Goal: Task Accomplishment & Management: Manage account settings

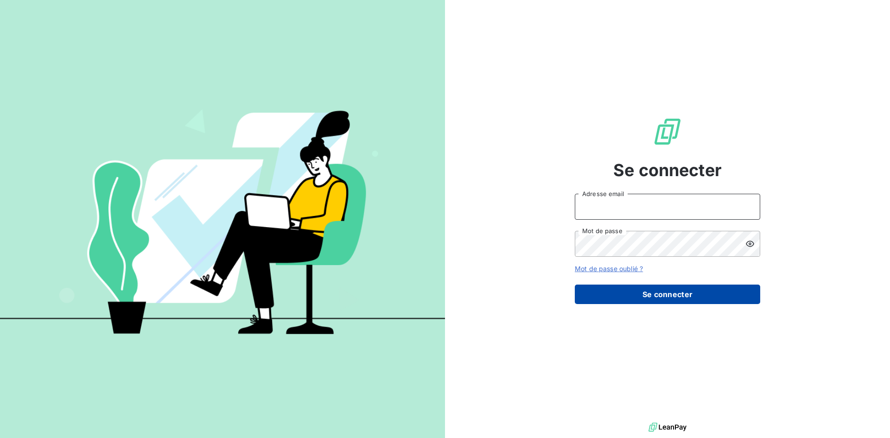
type input "[PERSON_NAME][EMAIL_ADDRESS][DOMAIN_NAME]"
click at [664, 294] on button "Se connecter" at bounding box center [667, 294] width 185 height 19
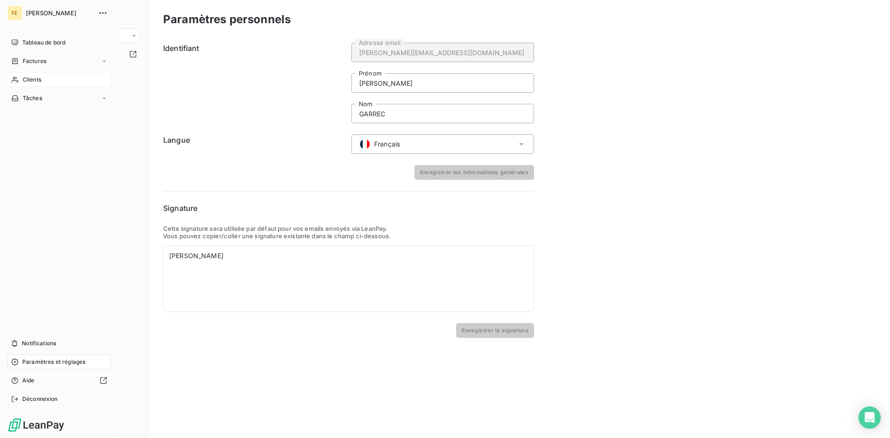
click at [33, 78] on span "Clients" at bounding box center [32, 80] width 19 height 8
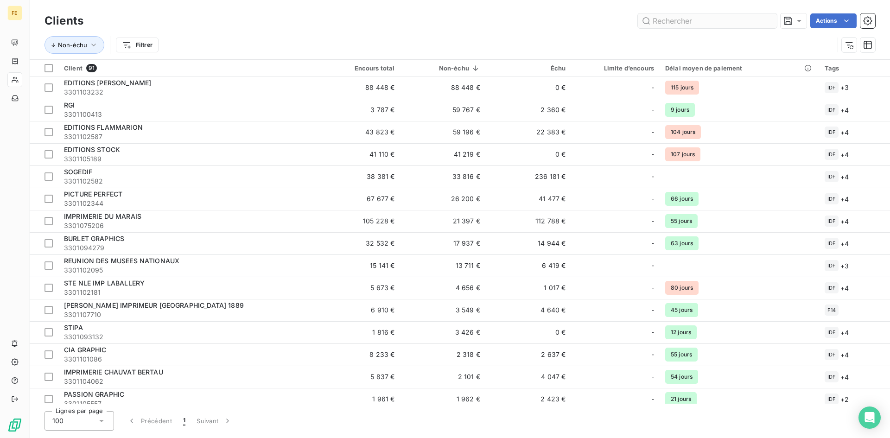
drag, startPoint x: 681, startPoint y: 12, endPoint x: 675, endPoint y: 18, distance: 8.2
click at [678, 15] on div "Clients Actions" at bounding box center [460, 20] width 831 height 19
click at [674, 19] on input "text" at bounding box center [707, 20] width 139 height 15
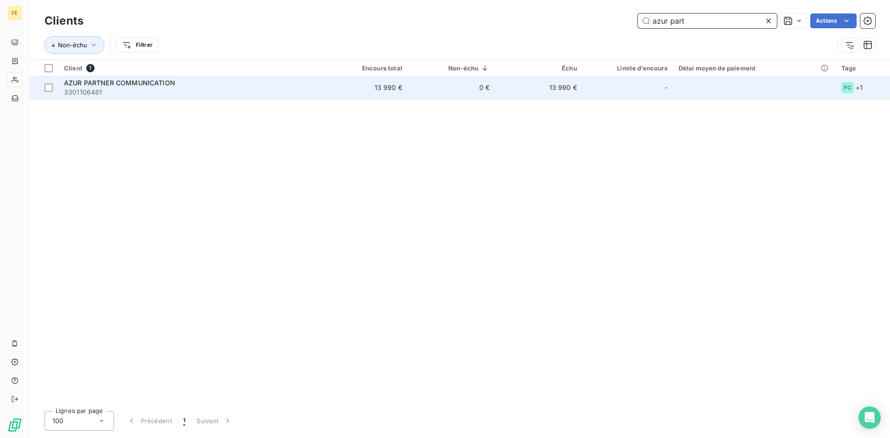
type input "azur part"
click at [154, 81] on span "AZUR PARTNER COMMUNICATION" at bounding box center [119, 83] width 111 height 8
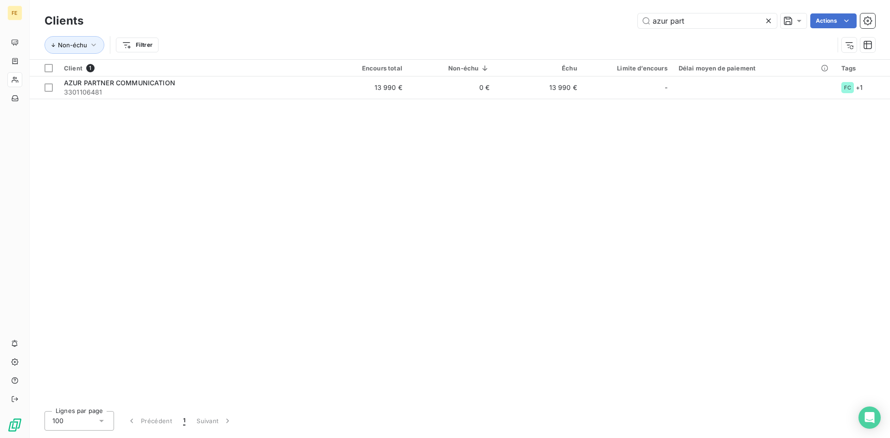
drag, startPoint x: 642, startPoint y: 18, endPoint x: 627, endPoint y: 17, distance: 14.9
click at [627, 17] on div "azur part Actions" at bounding box center [485, 20] width 781 height 15
click at [794, 410] on div "Clients azur part Actions Non-échu Filtrer Client 1 Encours total Non-échu Échu…" at bounding box center [460, 219] width 860 height 438
drag, startPoint x: 707, startPoint y: 19, endPoint x: 635, endPoint y: 18, distance: 72.3
click at [635, 18] on div "azur part Actions" at bounding box center [485, 20] width 781 height 15
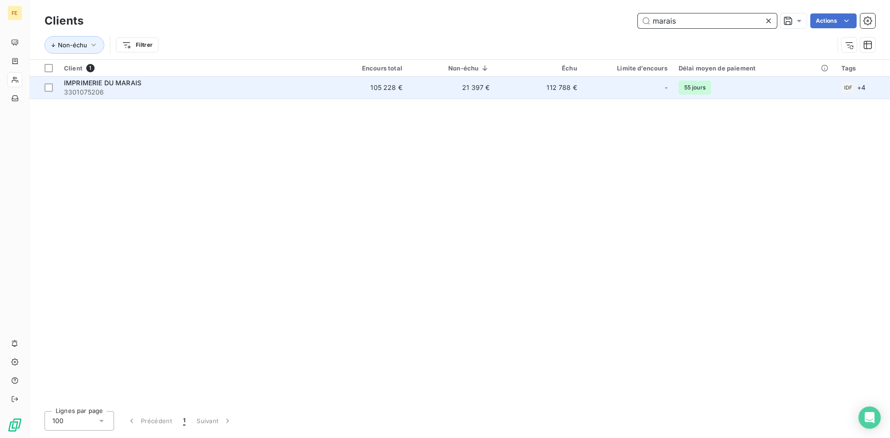
type input "marais"
click at [79, 81] on span "IMPRIMERIE DU MARAIS" at bounding box center [102, 83] width 77 height 8
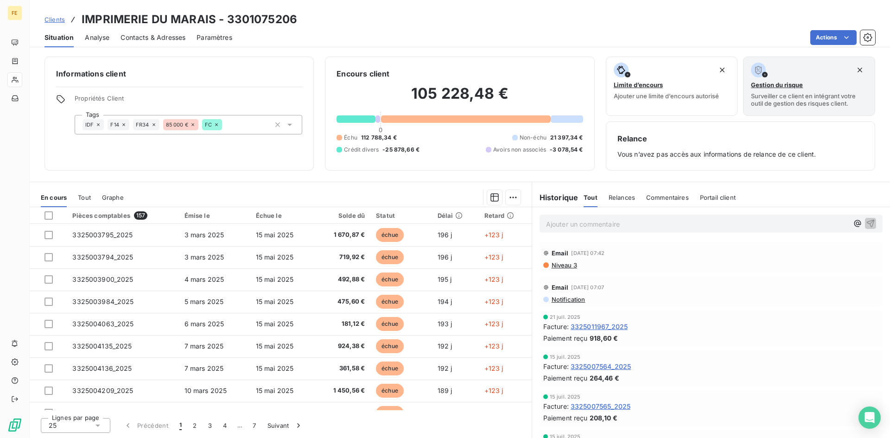
click at [85, 192] on div "Tout" at bounding box center [84, 197] width 13 height 19
